Goal: Participate in discussion: Engage in conversation with other users on a specific topic

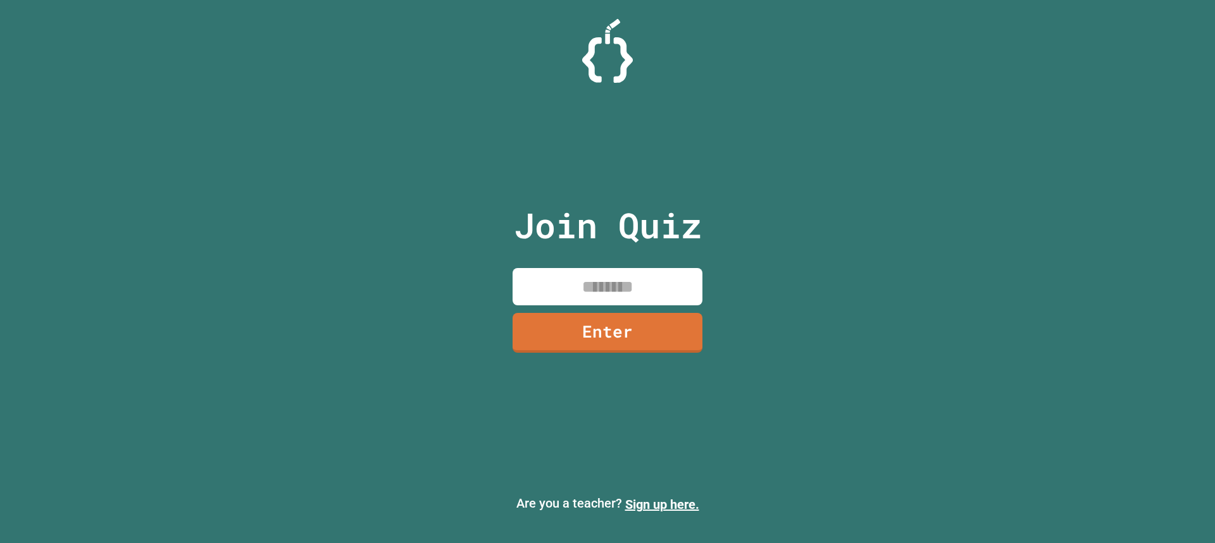
click at [594, 285] on input at bounding box center [607, 286] width 190 height 37
type input "********"
click at [626, 321] on link "Enter" at bounding box center [608, 332] width 194 height 42
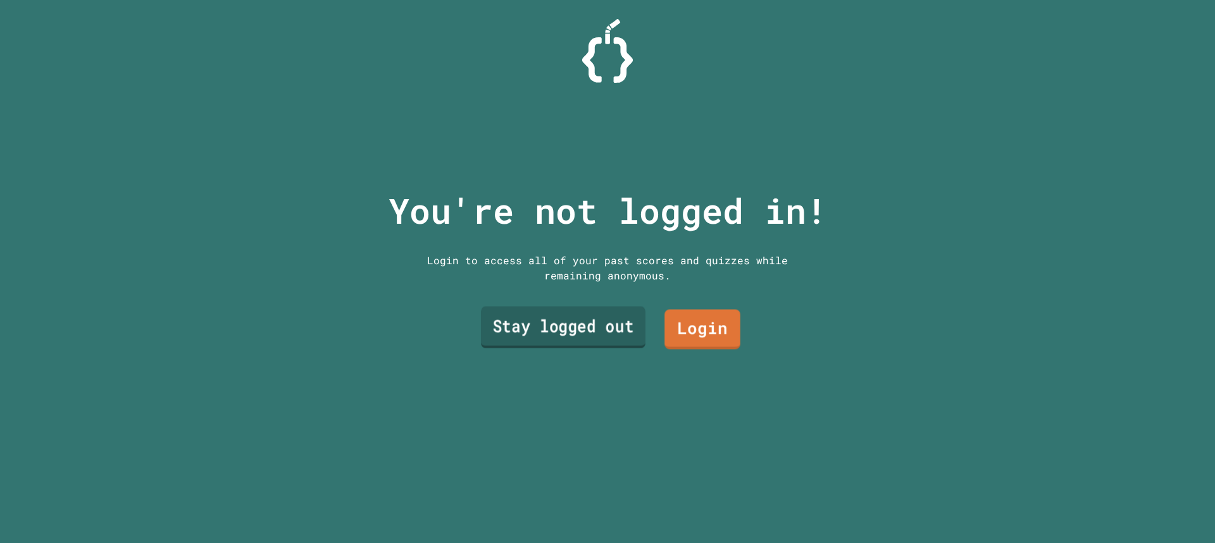
click at [592, 319] on link "Stay logged out" at bounding box center [563, 328] width 165 height 42
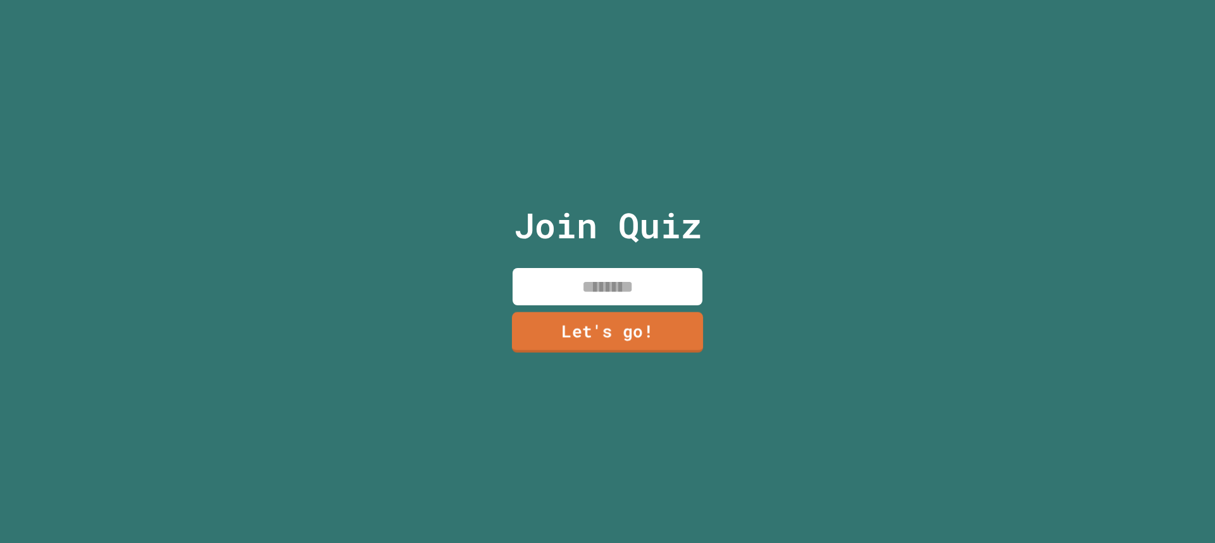
click at [607, 282] on input at bounding box center [607, 286] width 190 height 37
type input "*****"
click at [673, 337] on link "Let's go!" at bounding box center [608, 331] width 168 height 42
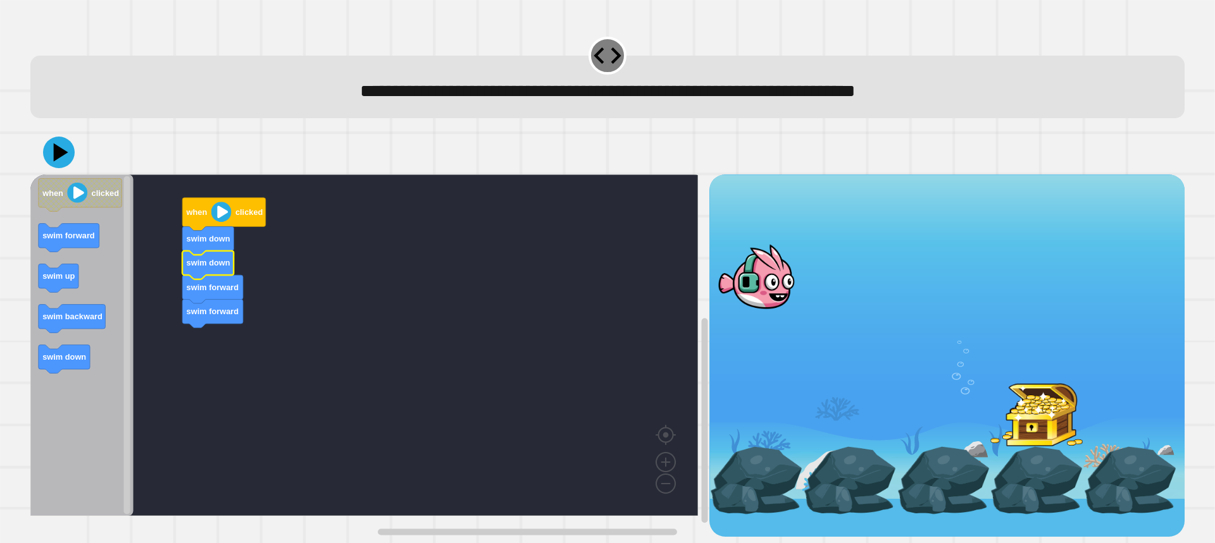
click at [226, 218] on image "Blockly Workspace" at bounding box center [221, 212] width 20 height 20
click at [66, 149] on icon at bounding box center [59, 153] width 38 height 38
click at [68, 160] on icon at bounding box center [59, 153] width 38 height 38
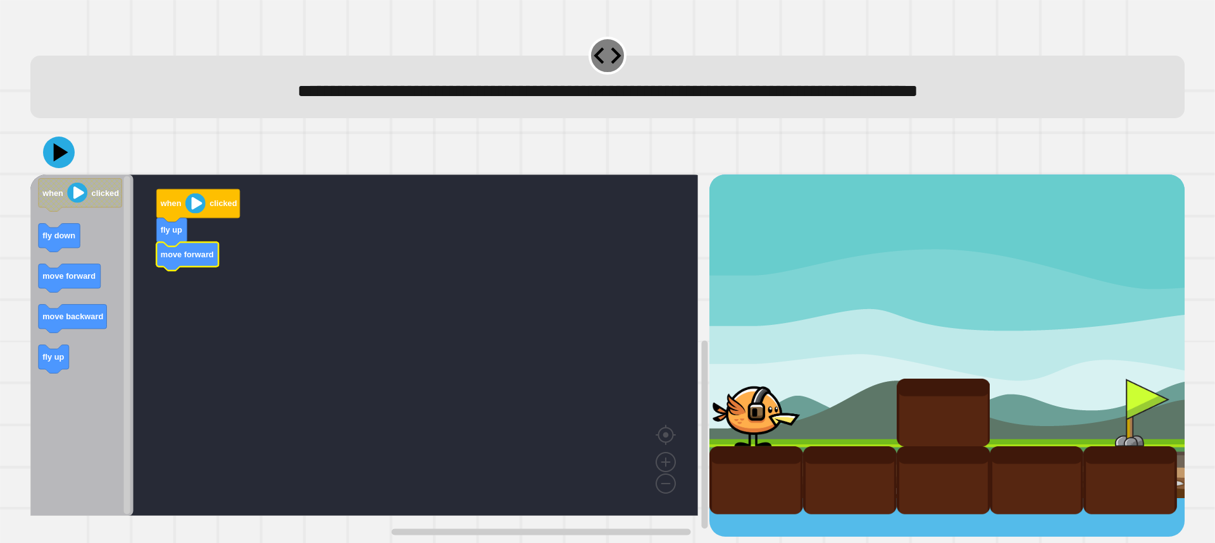
click at [110, 287] on icon "Blockly Workspace" at bounding box center [81, 346] width 103 height 342
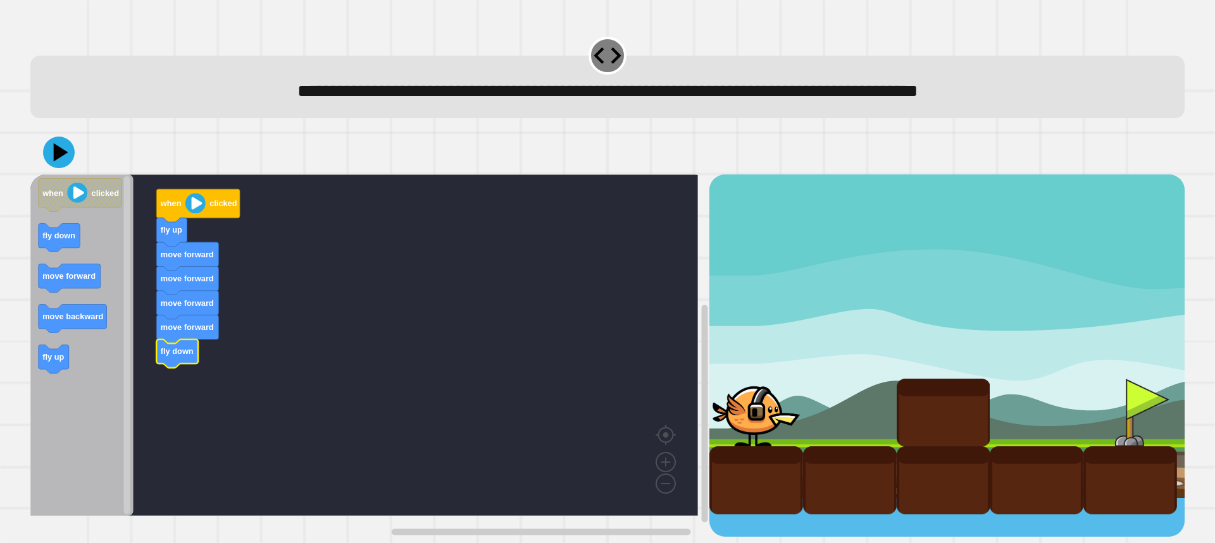
click at [56, 142] on icon at bounding box center [59, 153] width 32 height 32
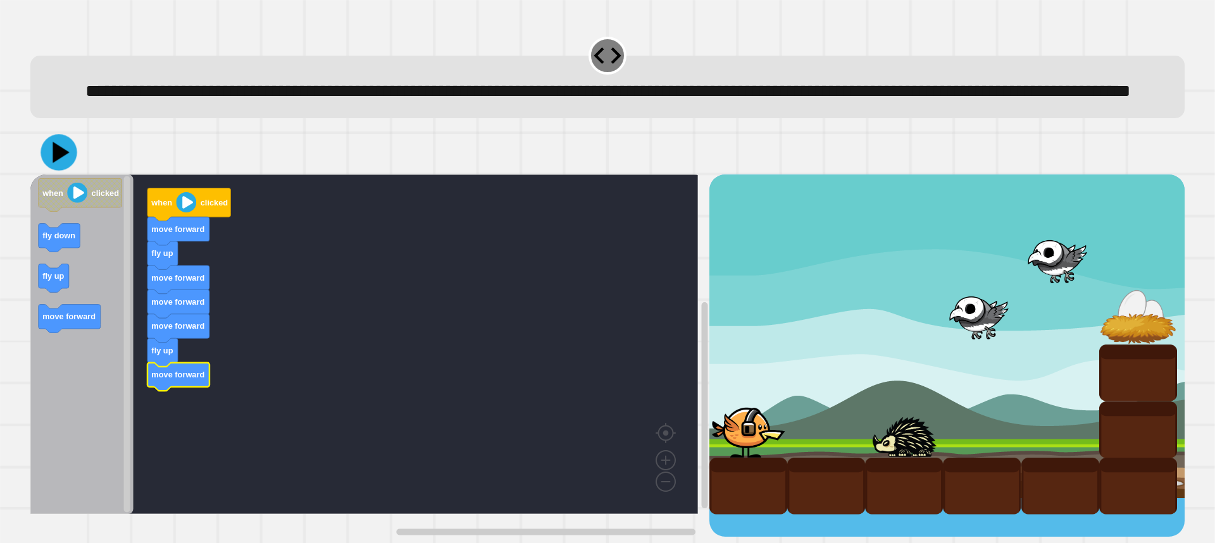
click at [53, 171] on icon at bounding box center [58, 153] width 36 height 36
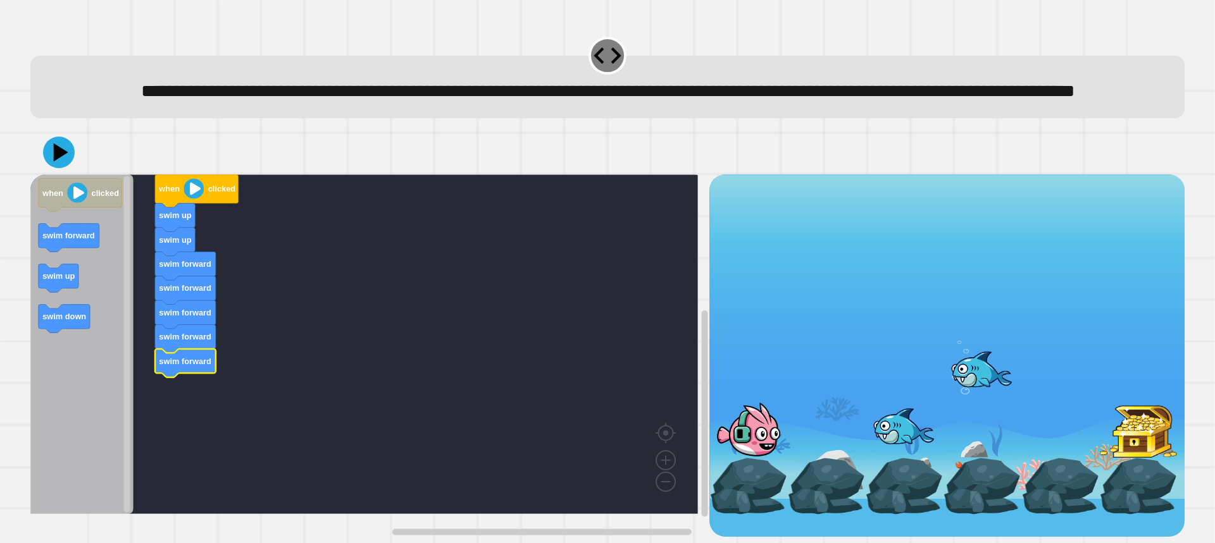
click at [77, 366] on icon "Blockly Workspace" at bounding box center [81, 345] width 103 height 340
click at [62, 171] on icon at bounding box center [59, 153] width 38 height 38
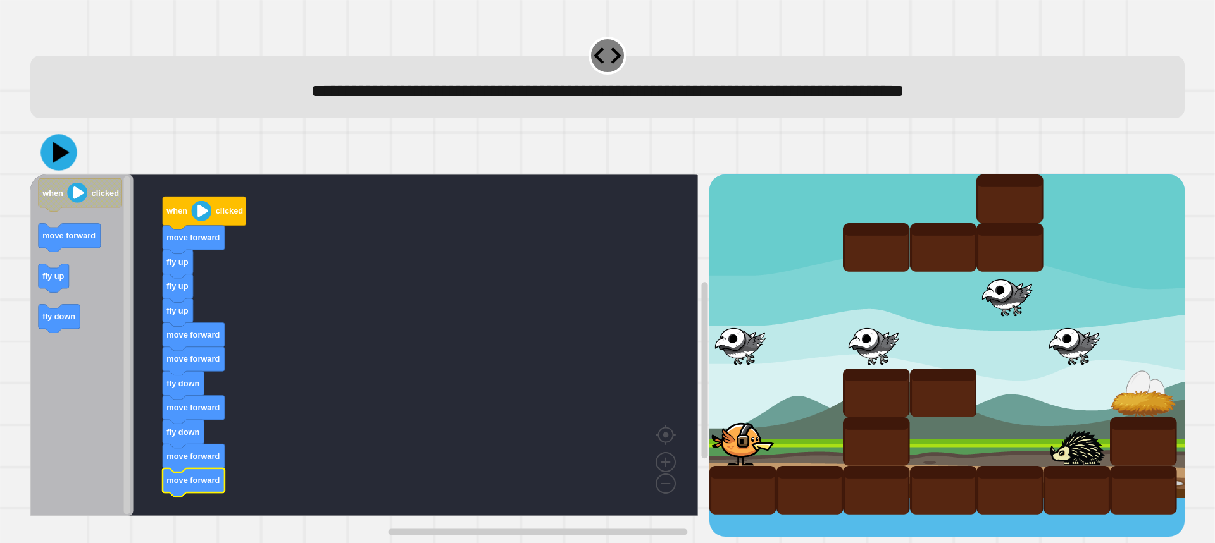
click at [63, 162] on icon at bounding box center [58, 153] width 36 height 36
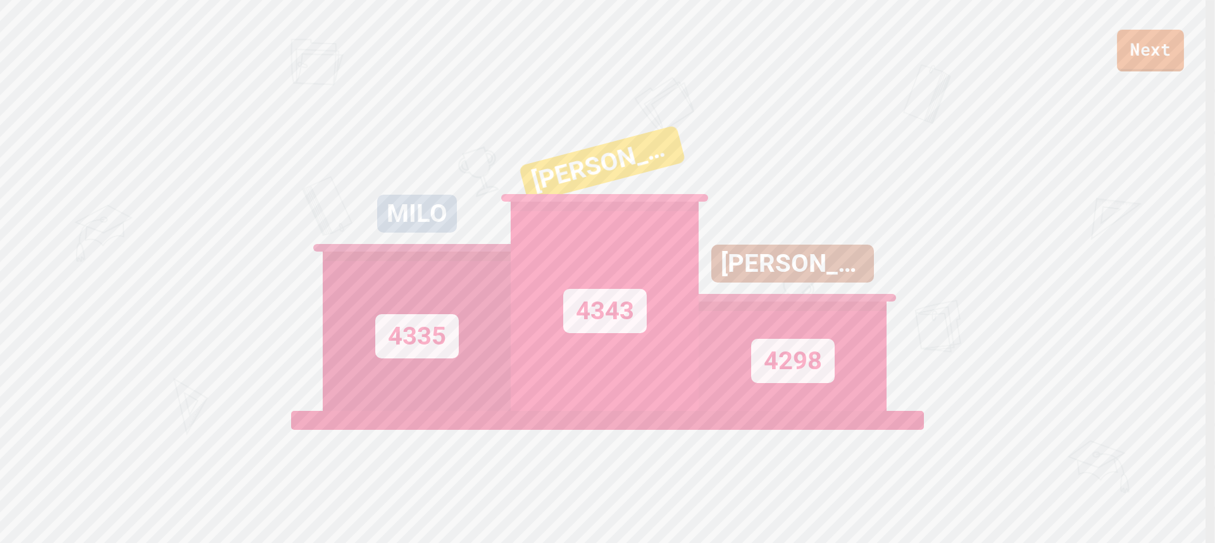
click at [1147, 42] on link "Next" at bounding box center [1150, 51] width 67 height 42
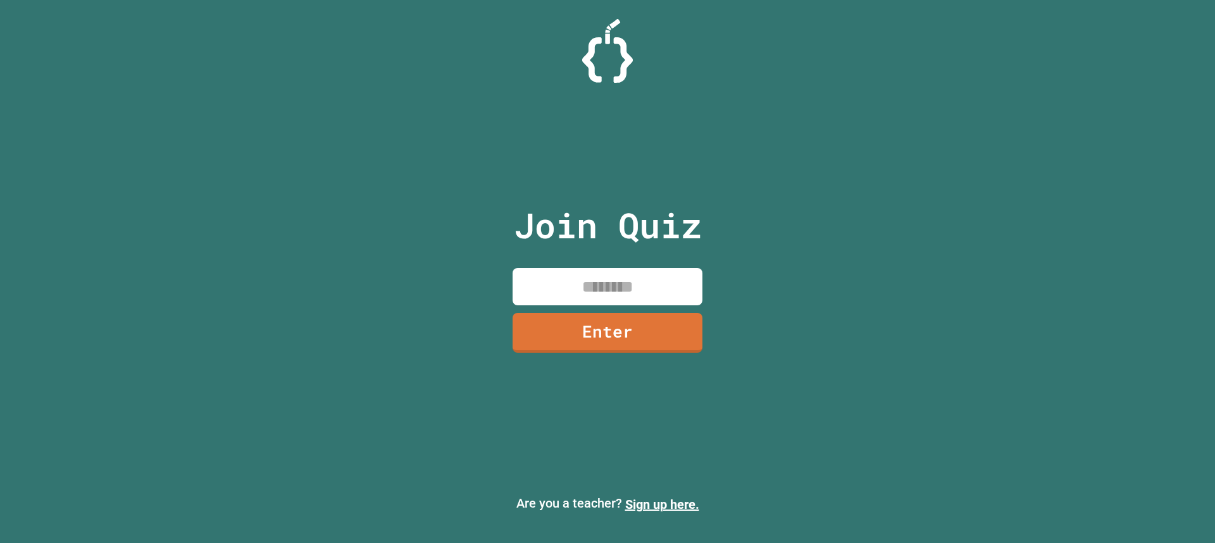
click at [611, 299] on input at bounding box center [607, 286] width 190 height 37
type input "********"
click at [622, 344] on link "Enter" at bounding box center [608, 332] width 184 height 42
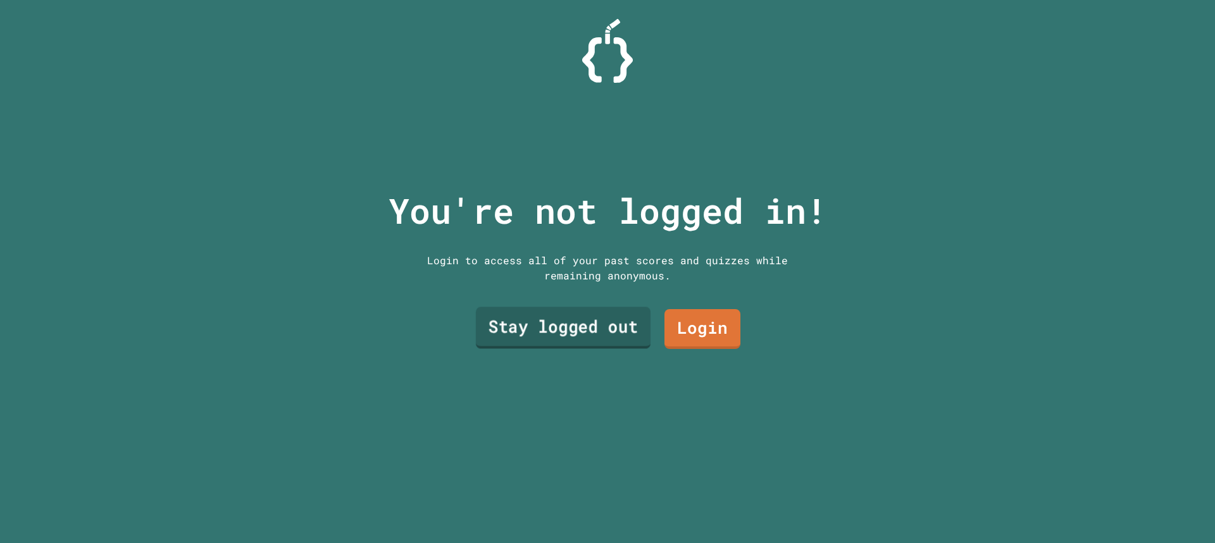
click at [623, 344] on link "Stay logged out" at bounding box center [563, 328] width 175 height 42
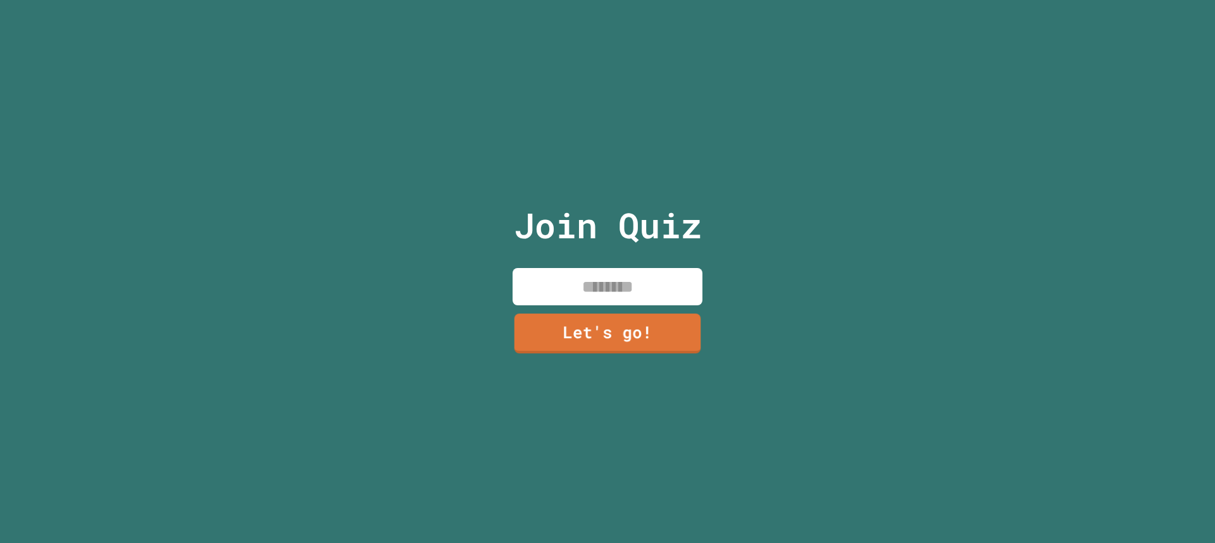
click at [573, 292] on input at bounding box center [607, 286] width 190 height 37
type input "*****"
click at [630, 348] on div "Join Quiz ***** Let's go!" at bounding box center [607, 271] width 213 height 543
click at [633, 332] on link "Let's go!" at bounding box center [607, 332] width 193 height 42
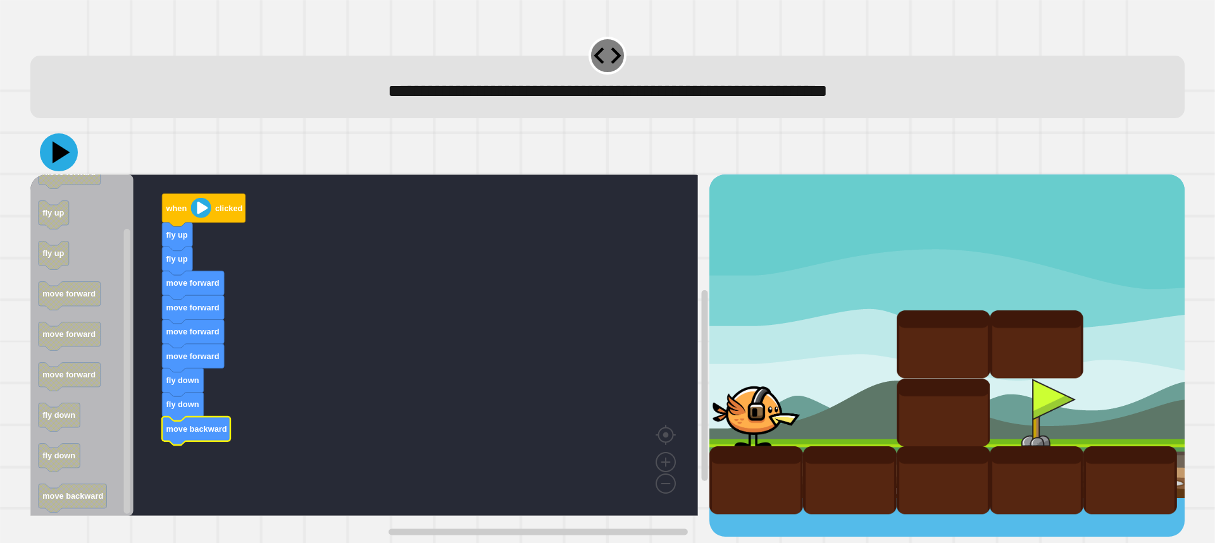
click at [62, 168] on icon at bounding box center [59, 153] width 38 height 38
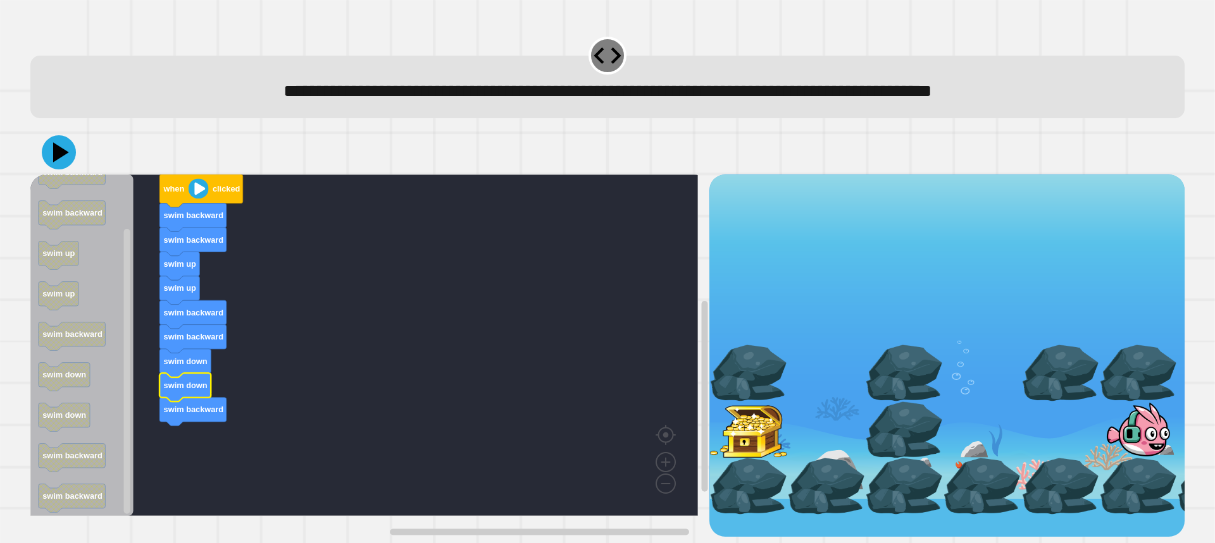
click at [62, 168] on icon at bounding box center [59, 152] width 34 height 34
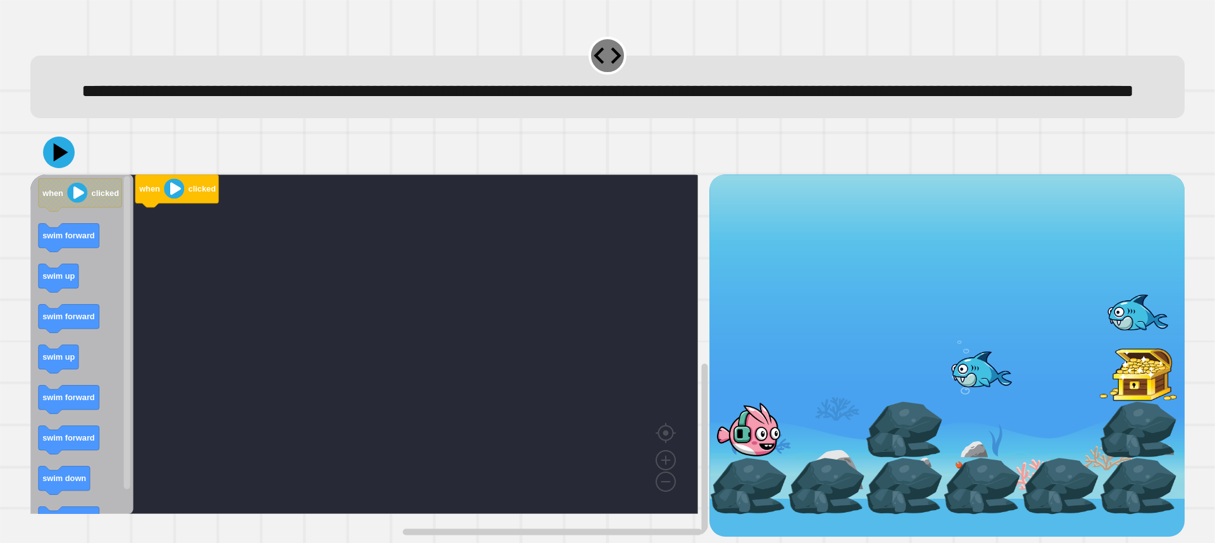
scroll to position [28, 0]
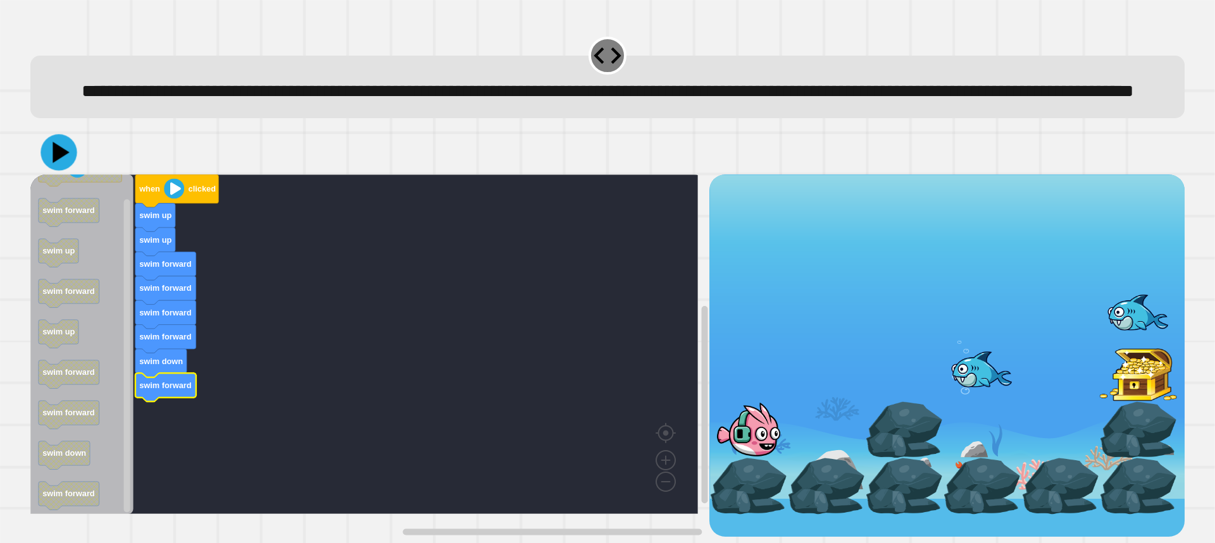
click at [49, 149] on icon at bounding box center [58, 153] width 36 height 36
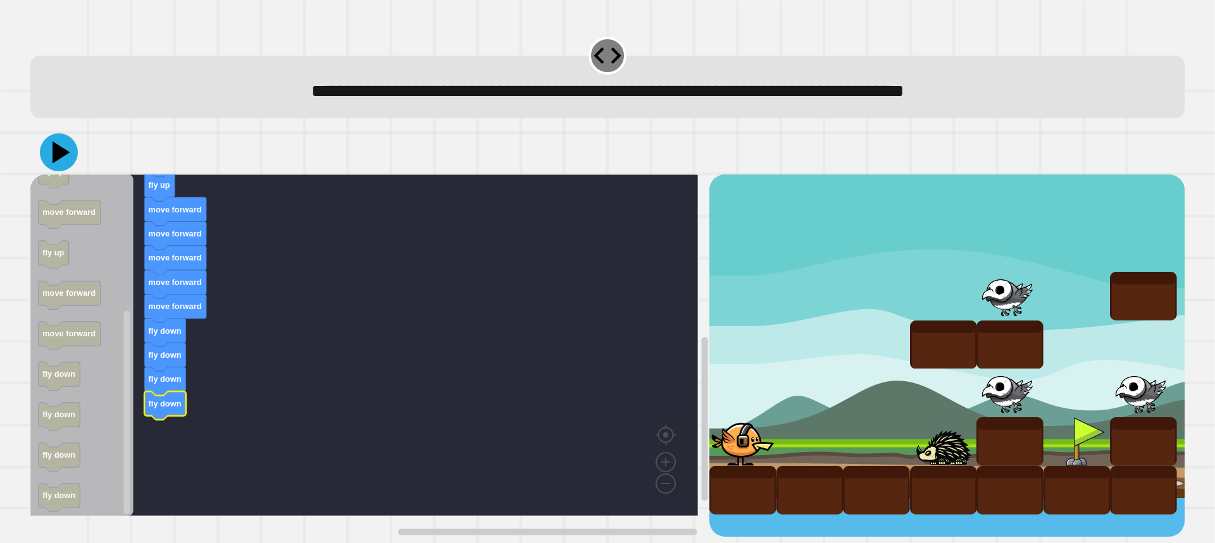
drag, startPoint x: 66, startPoint y: 150, endPoint x: 89, endPoint y: 149, distance: 22.8
click at [65, 150] on icon at bounding box center [59, 153] width 38 height 38
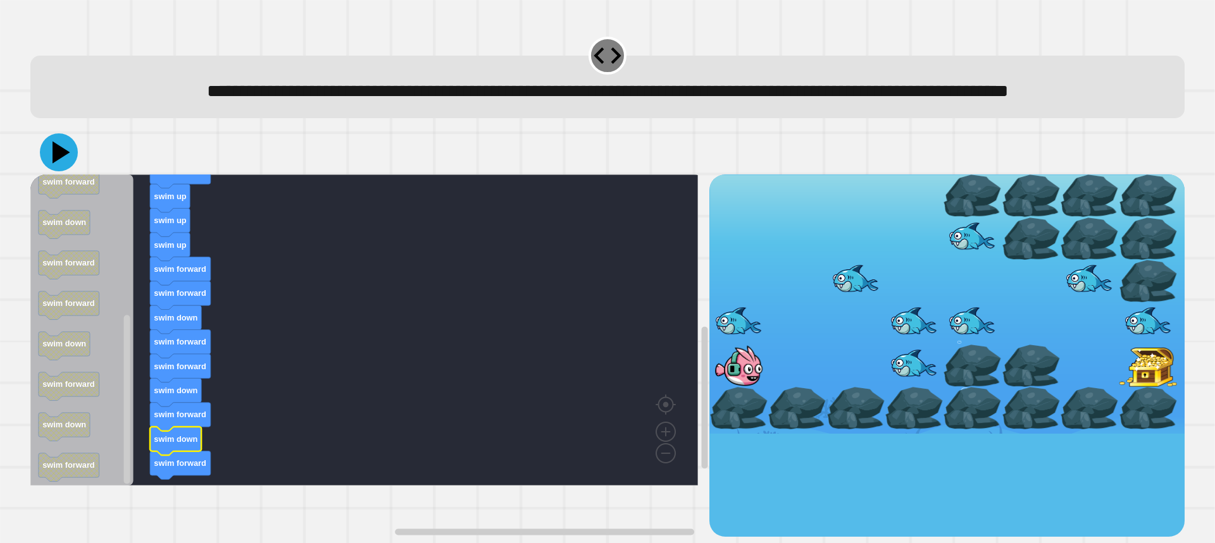
click at [53, 171] on icon at bounding box center [59, 153] width 38 height 38
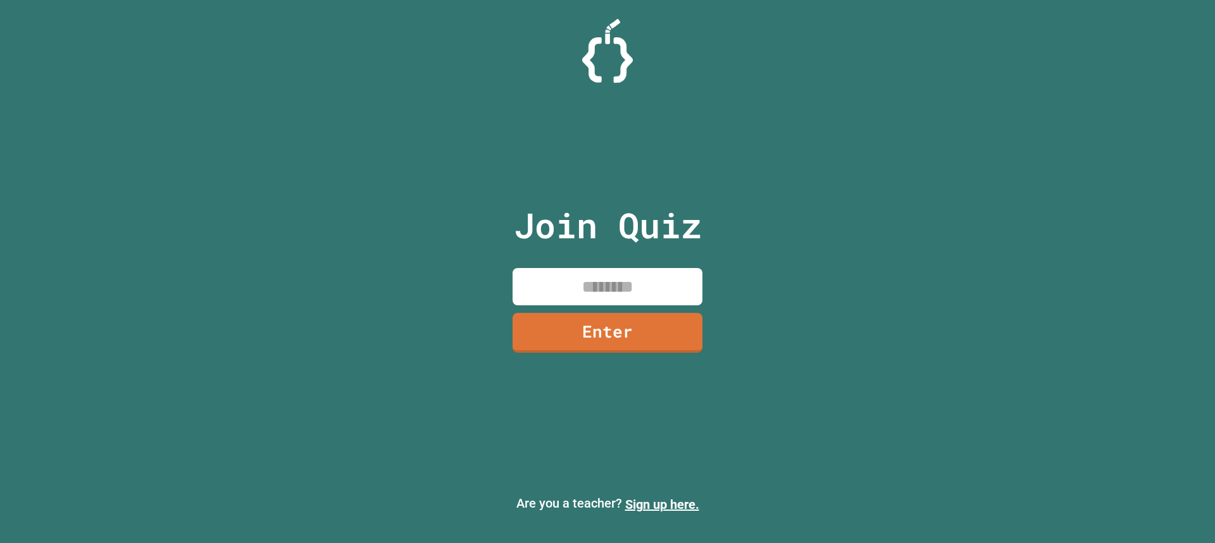
click at [635, 290] on input at bounding box center [607, 286] width 190 height 37
type input "********"
click at [672, 338] on link "Enter" at bounding box center [607, 331] width 173 height 42
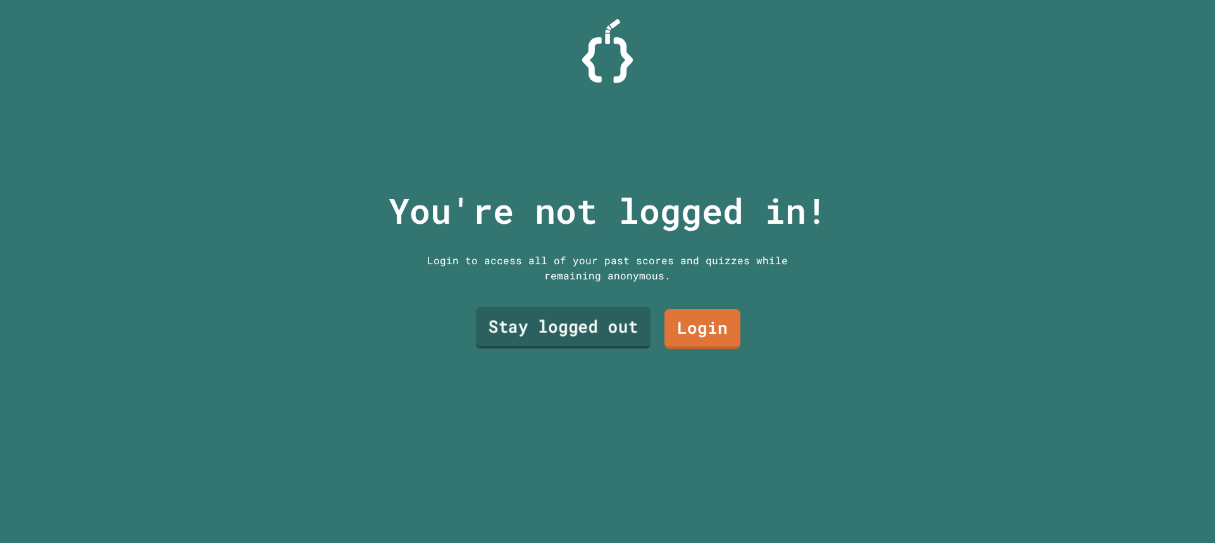
click at [624, 329] on link "Stay logged out" at bounding box center [563, 328] width 175 height 42
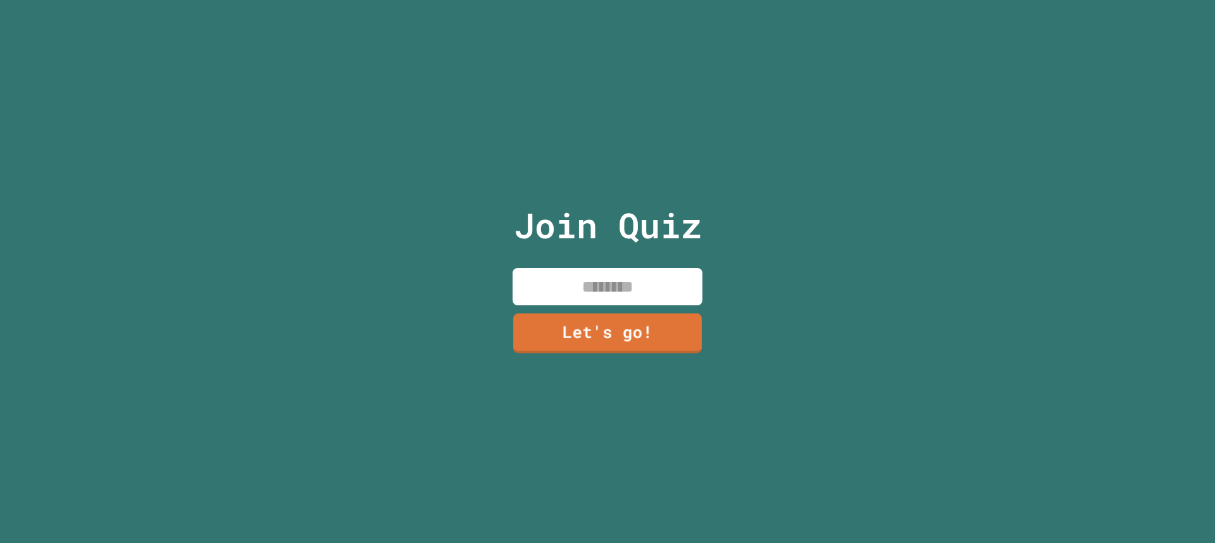
click at [611, 283] on input at bounding box center [607, 286] width 190 height 37
type input "*****"
click at [611, 326] on link "Let's go!" at bounding box center [607, 331] width 173 height 42
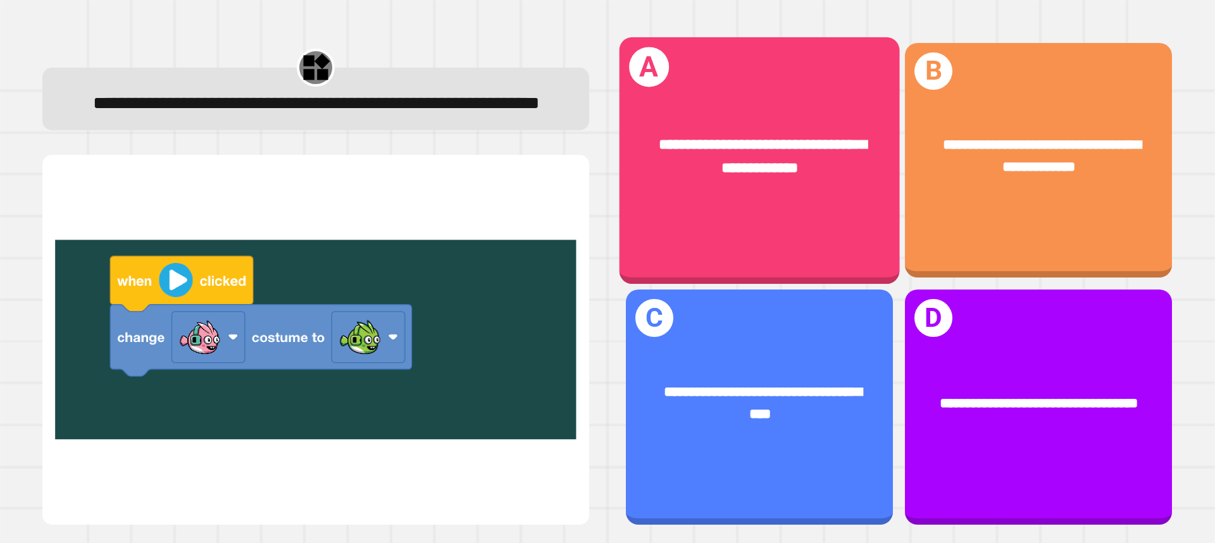
click at [833, 205] on div "**********" at bounding box center [759, 157] width 280 height 106
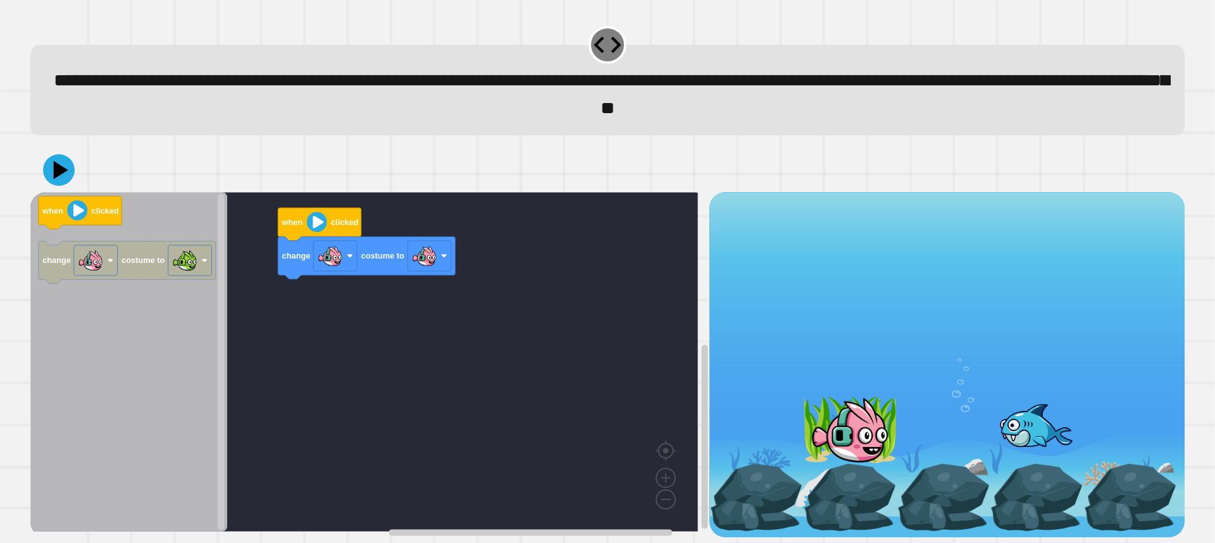
scroll to position [28, 0]
click at [61, 161] on icon at bounding box center [61, 170] width 15 height 19
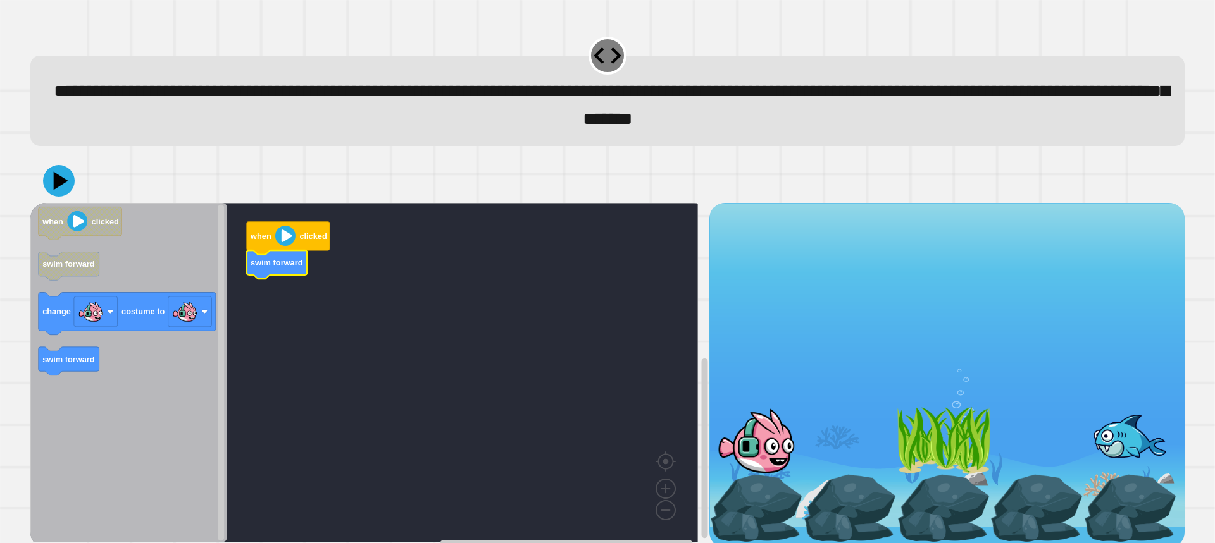
click at [97, 348] on icon "Blockly Workspace" at bounding box center [128, 373] width 197 height 340
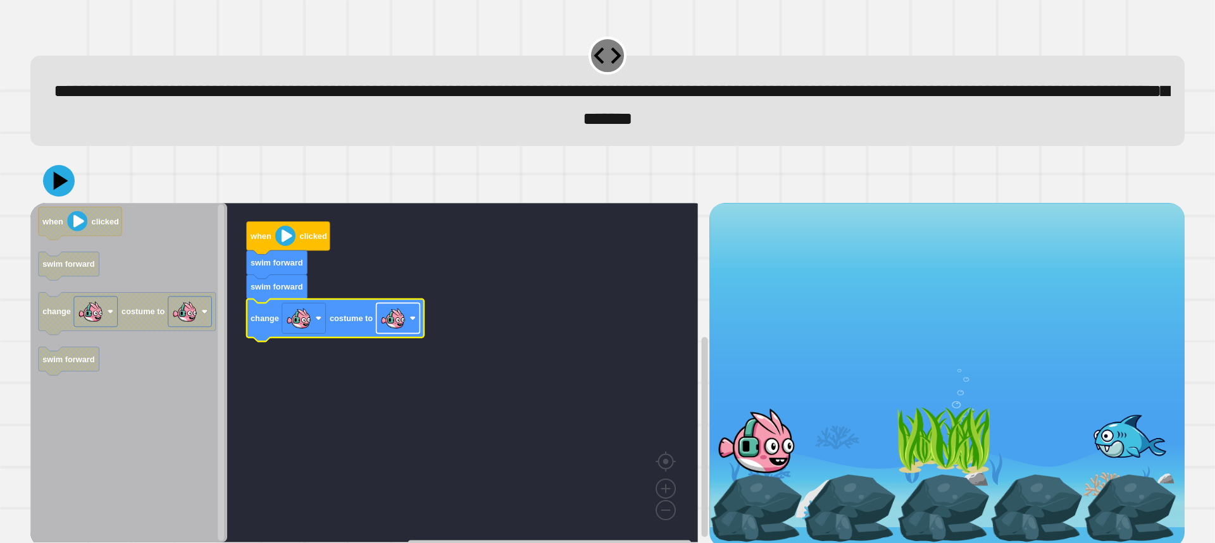
click at [403, 323] on image "Blockly Workspace" at bounding box center [392, 318] width 25 height 25
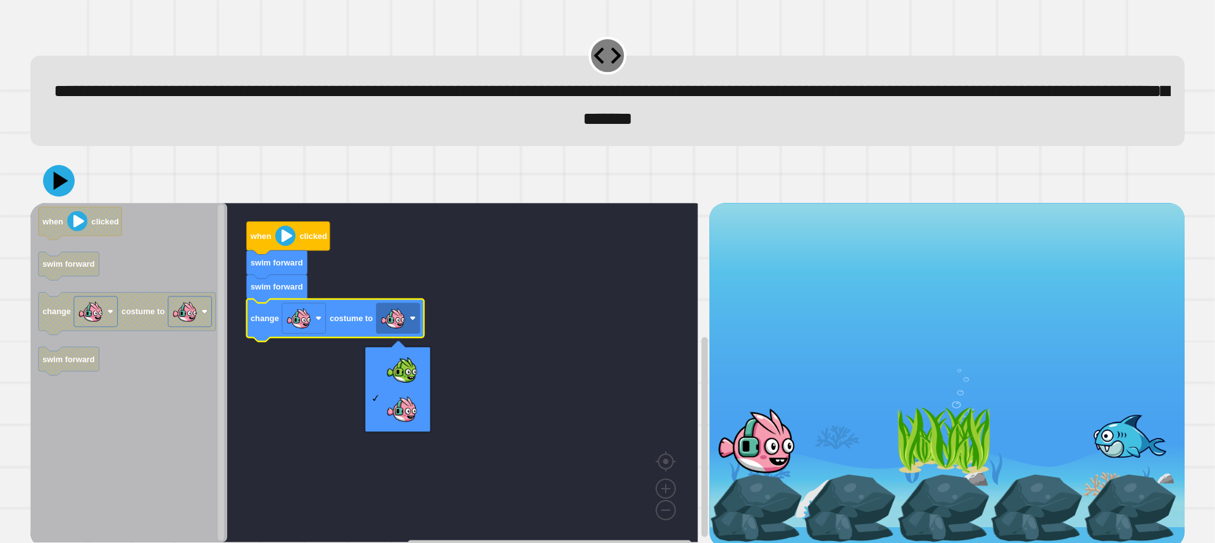
click at [31, 189] on div at bounding box center [607, 181] width 1154 height 44
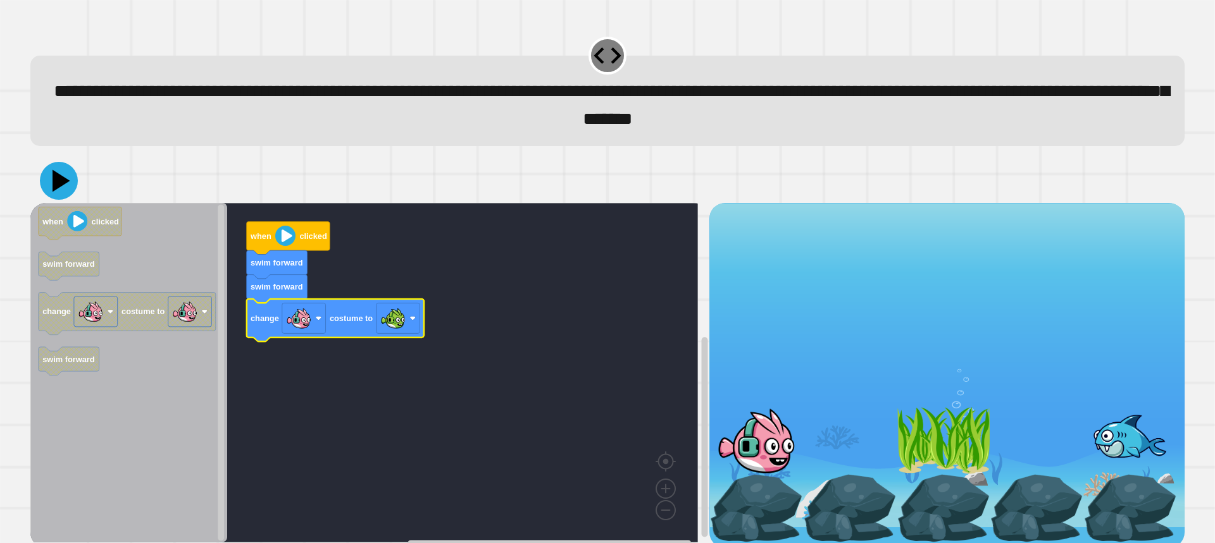
click at [49, 186] on icon at bounding box center [59, 181] width 38 height 38
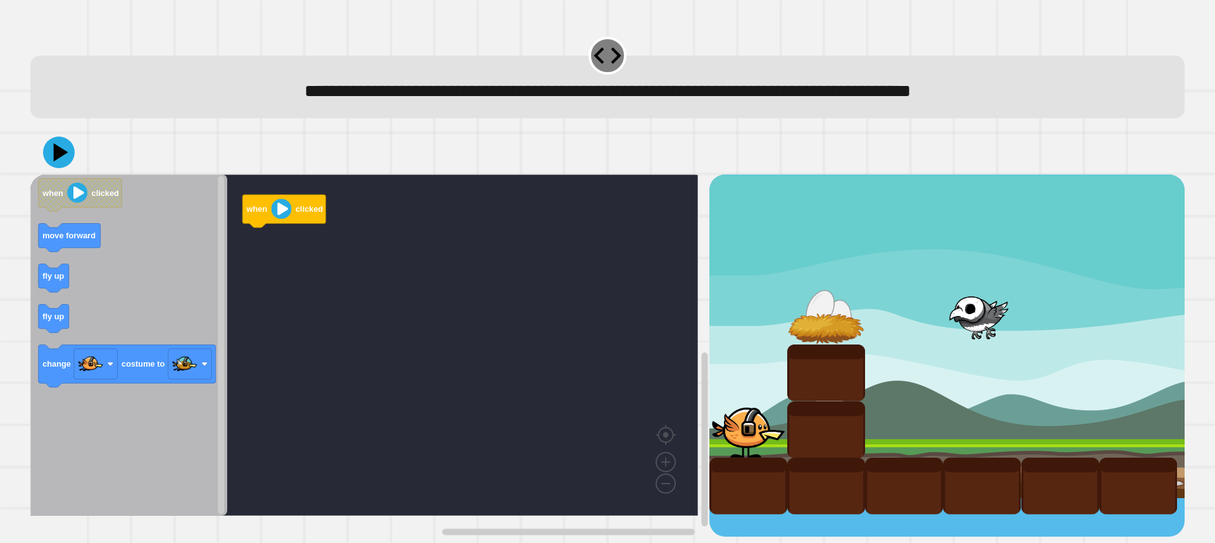
click at [305, 273] on rect "Blockly Workspace" at bounding box center [364, 346] width 668 height 342
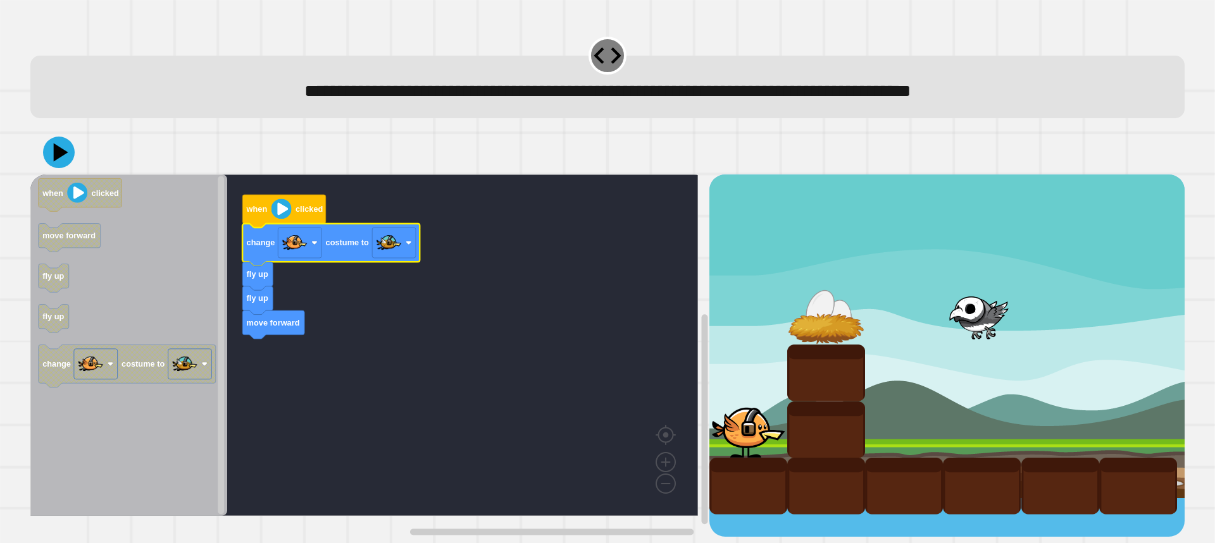
click at [44, 147] on div at bounding box center [607, 152] width 1154 height 44
click at [53, 151] on icon at bounding box center [59, 153] width 38 height 38
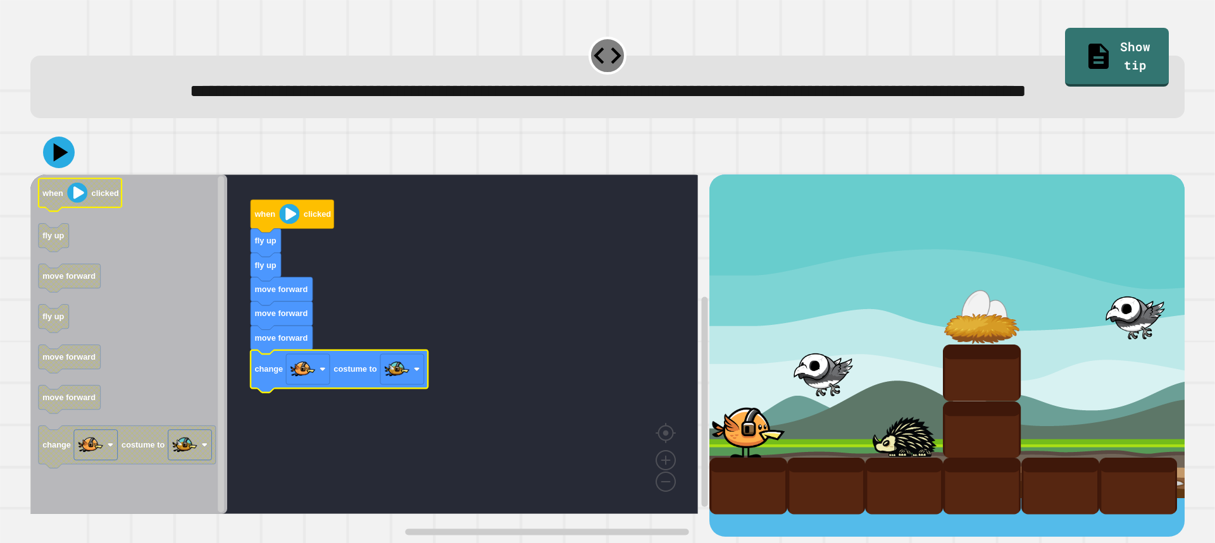
click at [62, 175] on div at bounding box center [607, 152] width 1154 height 44
click at [61, 168] on icon at bounding box center [59, 153] width 32 height 32
